Goal: Information Seeking & Learning: Learn about a topic

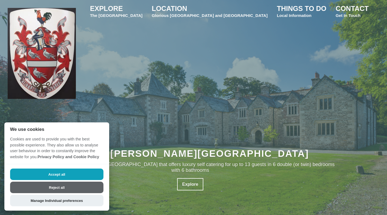
scroll to position [6, 0]
click at [46, 190] on button "Reject all" at bounding box center [56, 187] width 93 height 11
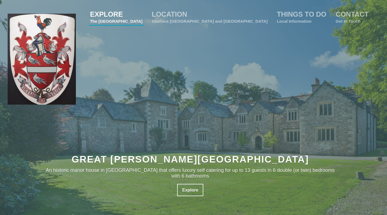
click at [143, 19] on small "The [GEOGRAPHIC_DATA]" at bounding box center [116, 21] width 53 height 5
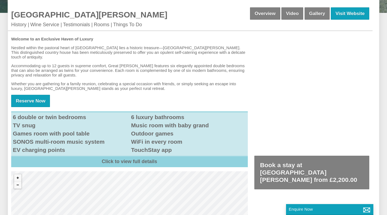
scroll to position [221, 0]
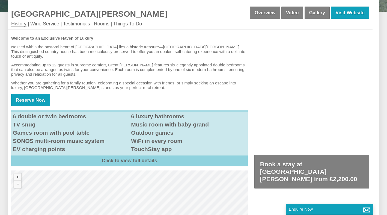
click at [17, 21] on link "History" at bounding box center [18, 24] width 15 height 6
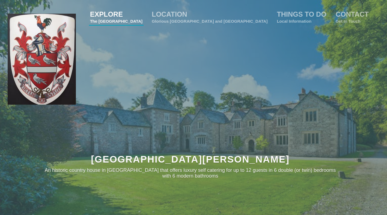
click at [144, 25] on li "EXPLORE The Manor House" at bounding box center [116, 17] width 55 height 16
click at [143, 14] on link "EXPLORE The Manor House" at bounding box center [116, 16] width 53 height 13
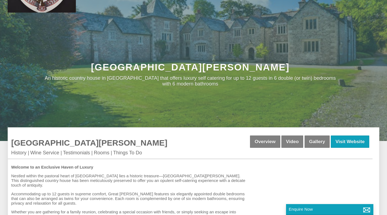
scroll to position [128, 0]
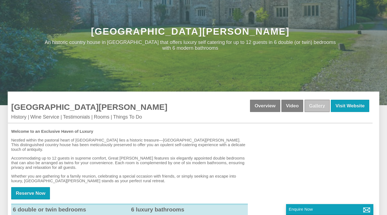
click at [318, 103] on link "Gallery" at bounding box center [317, 106] width 25 height 12
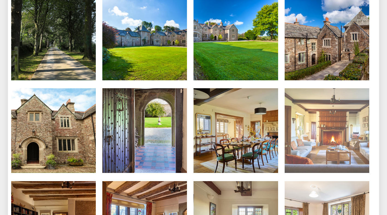
scroll to position [250, 0]
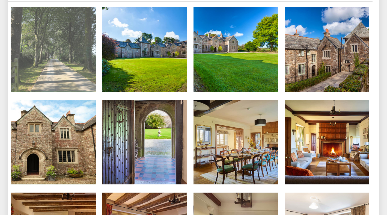
click at [74, 68] on img at bounding box center [53, 49] width 85 height 85
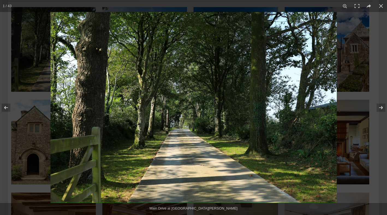
click at [74, 69] on img at bounding box center [194, 107] width 286 height 191
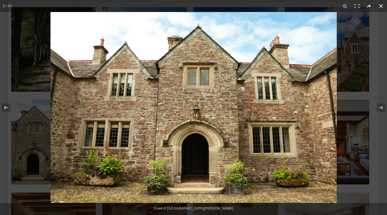
click at [382, 6] on button at bounding box center [381, 6] width 12 height 12
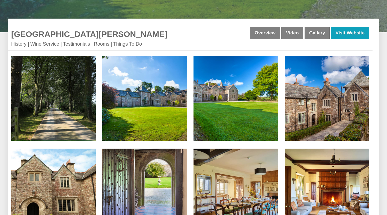
scroll to position [123, 0]
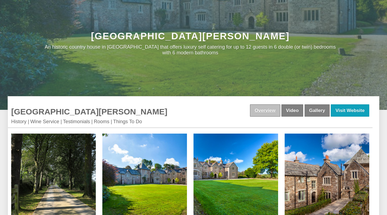
click at [267, 106] on link "Overview" at bounding box center [265, 110] width 30 height 12
